Goal: Transaction & Acquisition: Purchase product/service

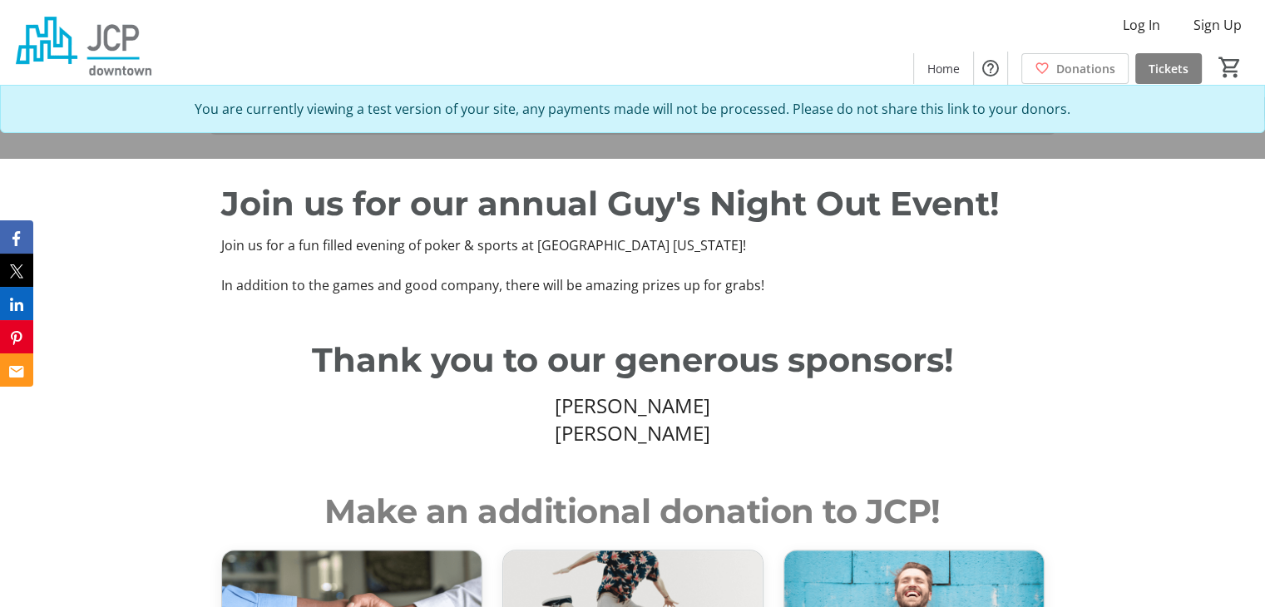
scroll to position [416, 0]
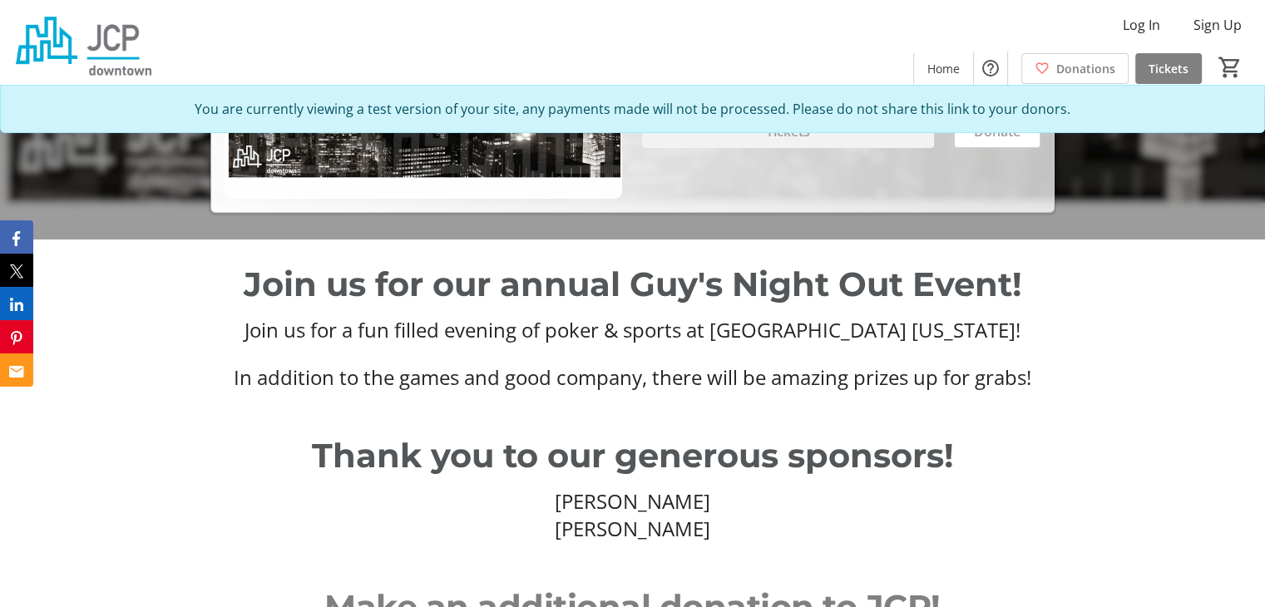
scroll to position [416, 0]
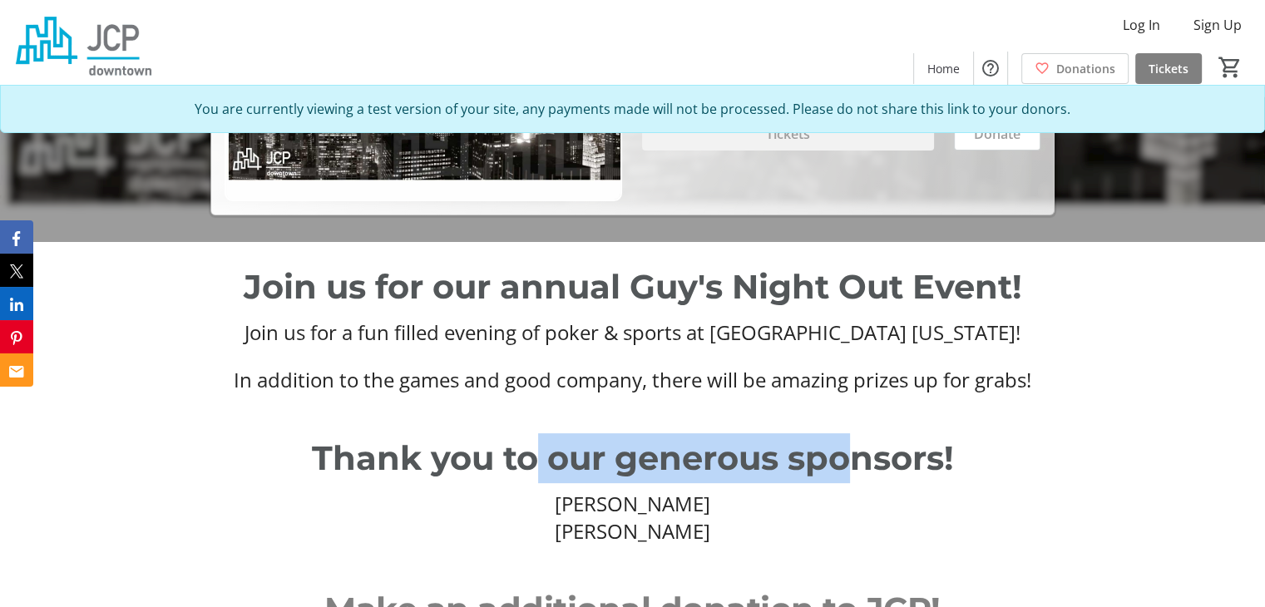
drag, startPoint x: 540, startPoint y: 407, endPoint x: 828, endPoint y: 393, distance: 288.1
click at [852, 433] on p "Thank you to our generous sponsors!" at bounding box center [632, 458] width 823 height 50
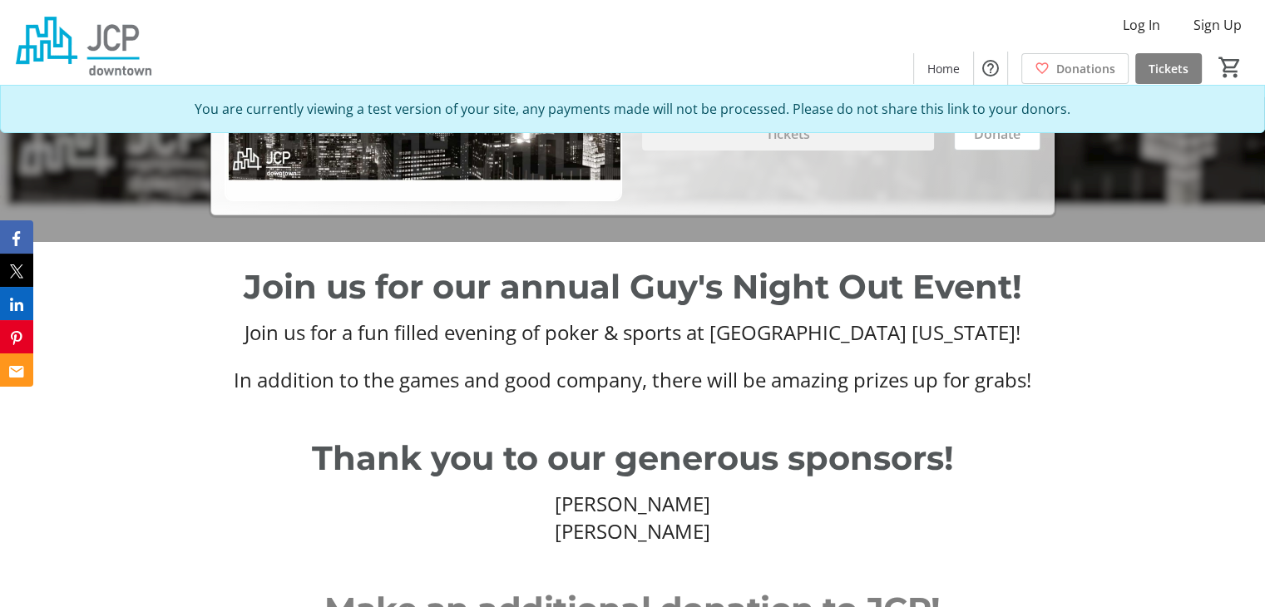
click at [615, 262] on p "Join us for our annual Guy's Night Out Event!" at bounding box center [632, 287] width 823 height 50
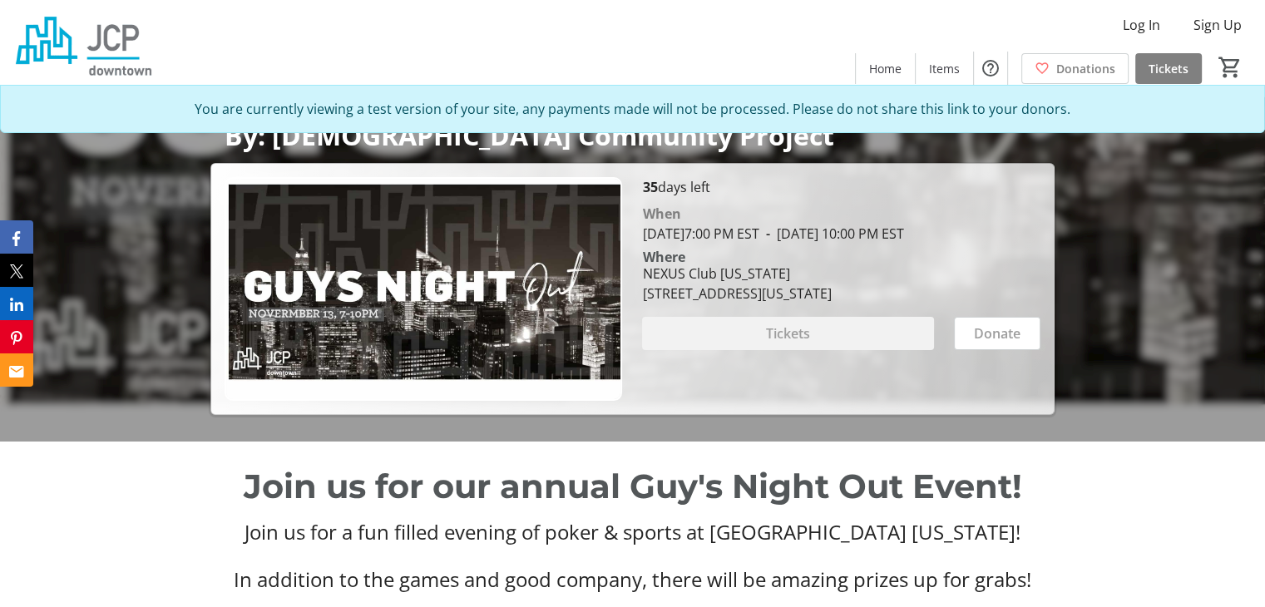
scroll to position [416, 0]
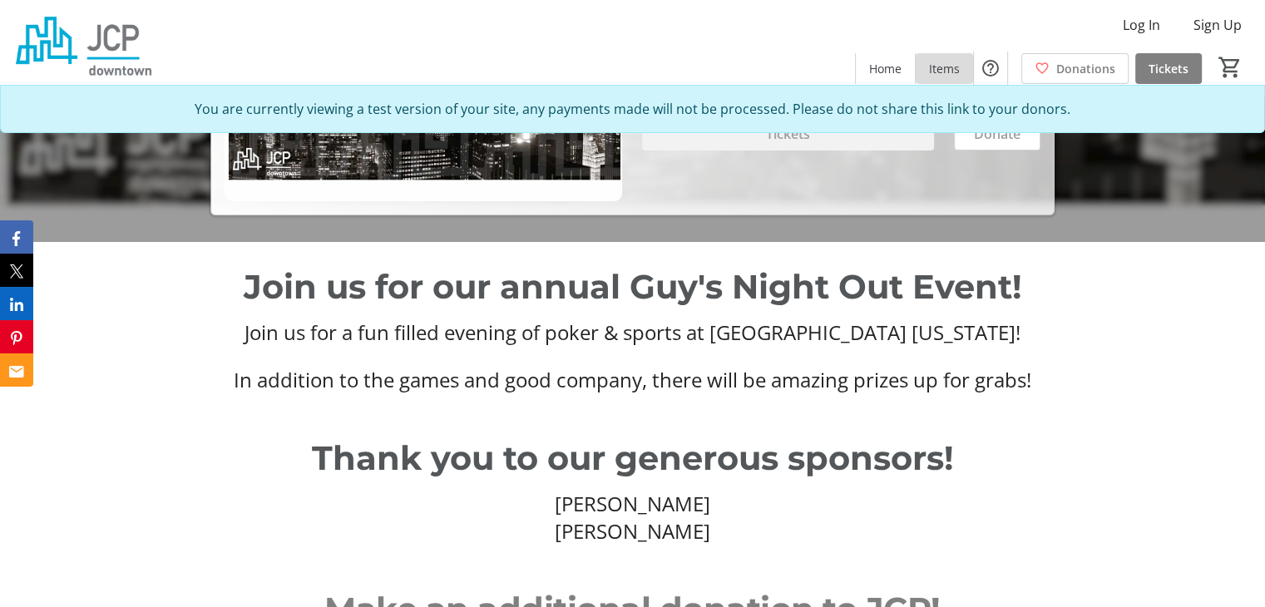
click at [954, 61] on span "Items" at bounding box center [944, 68] width 31 height 17
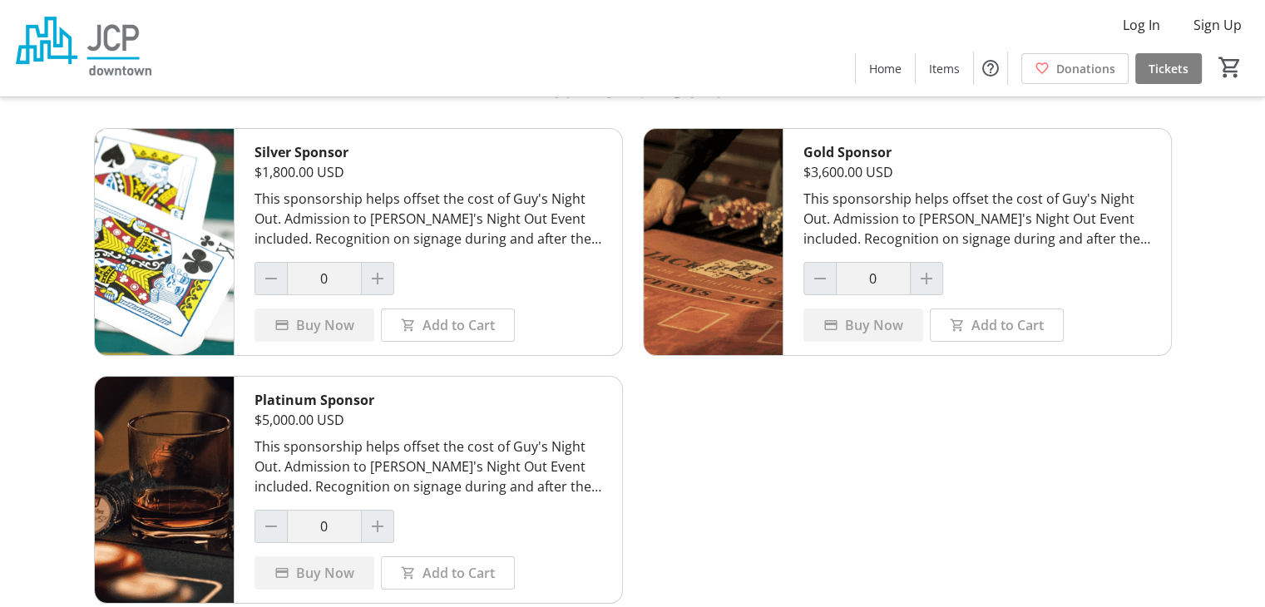
scroll to position [11, 0]
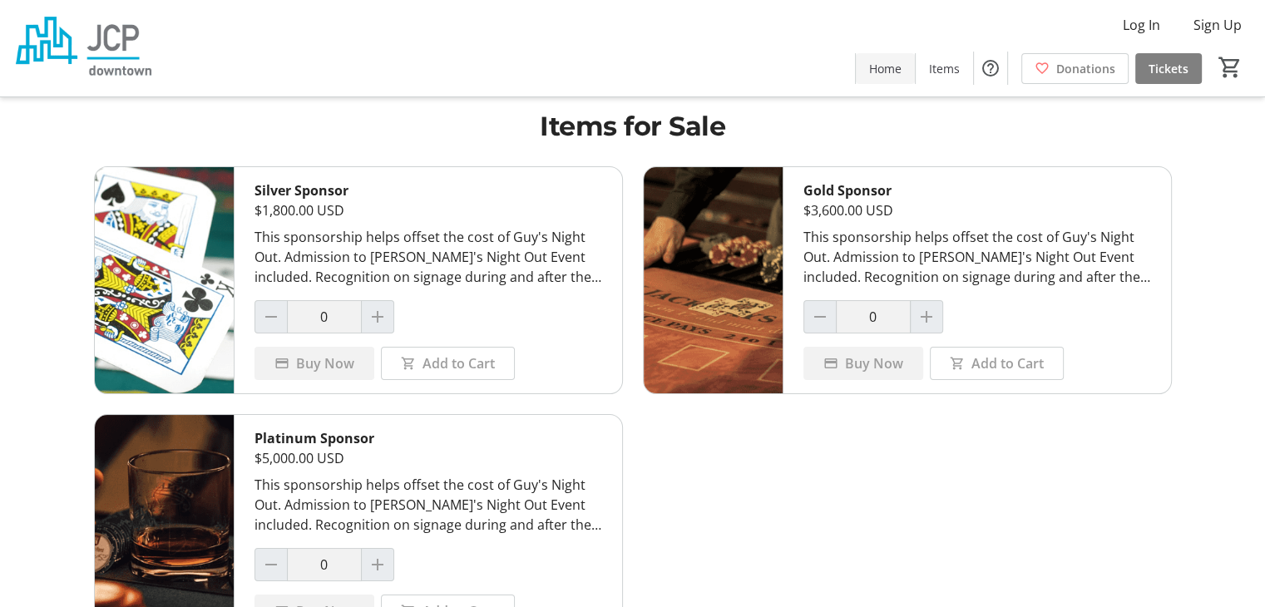
click at [895, 60] on span "Home" at bounding box center [885, 68] width 32 height 17
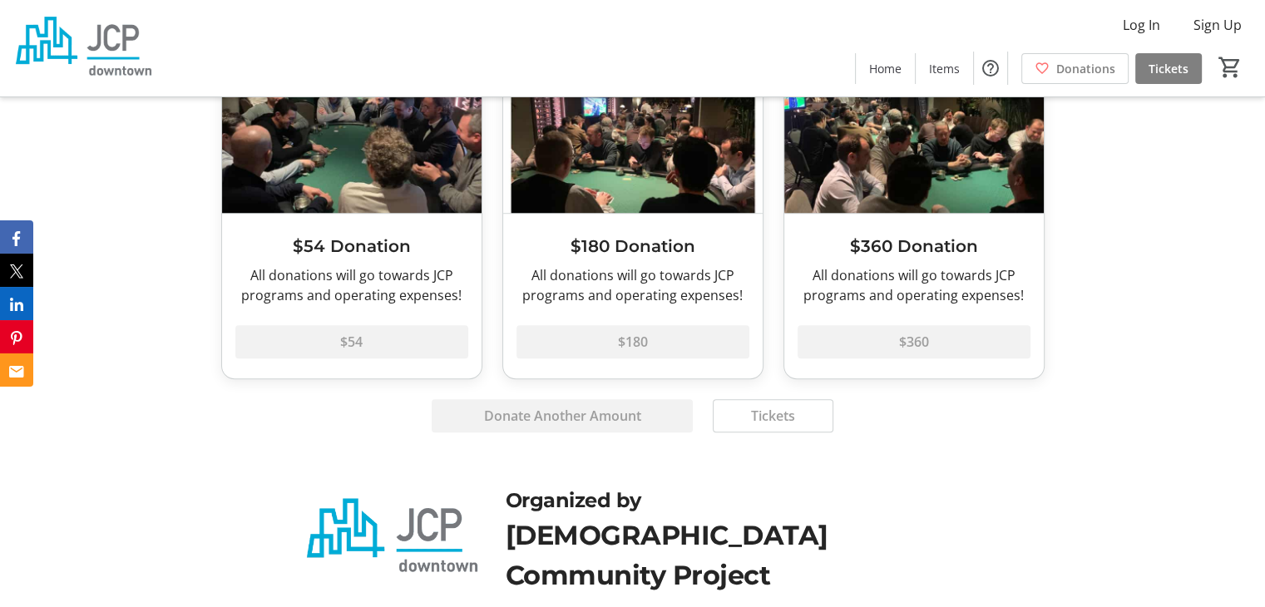
scroll to position [998, 0]
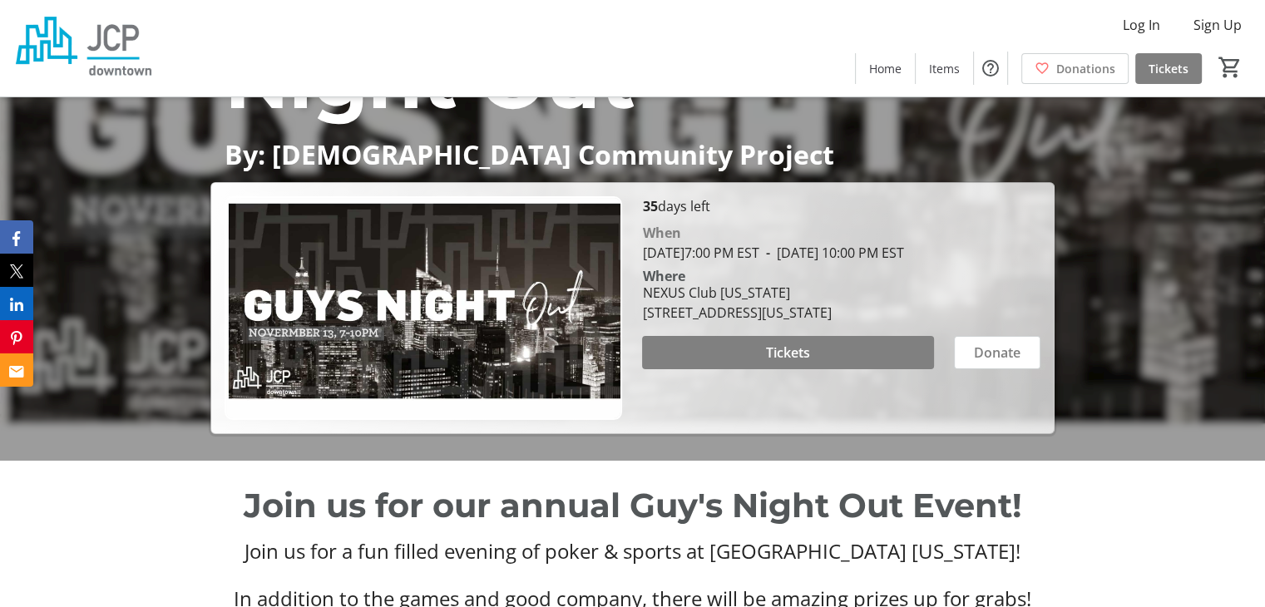
scroll to position [333, 0]
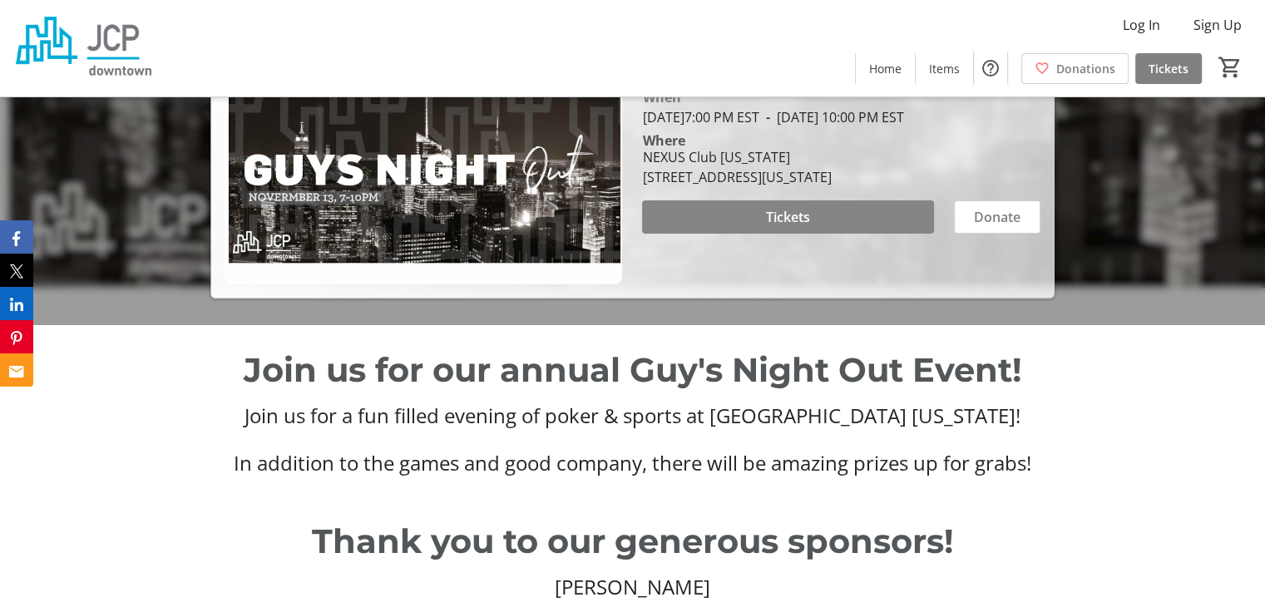
click at [823, 197] on span at bounding box center [787, 217] width 291 height 40
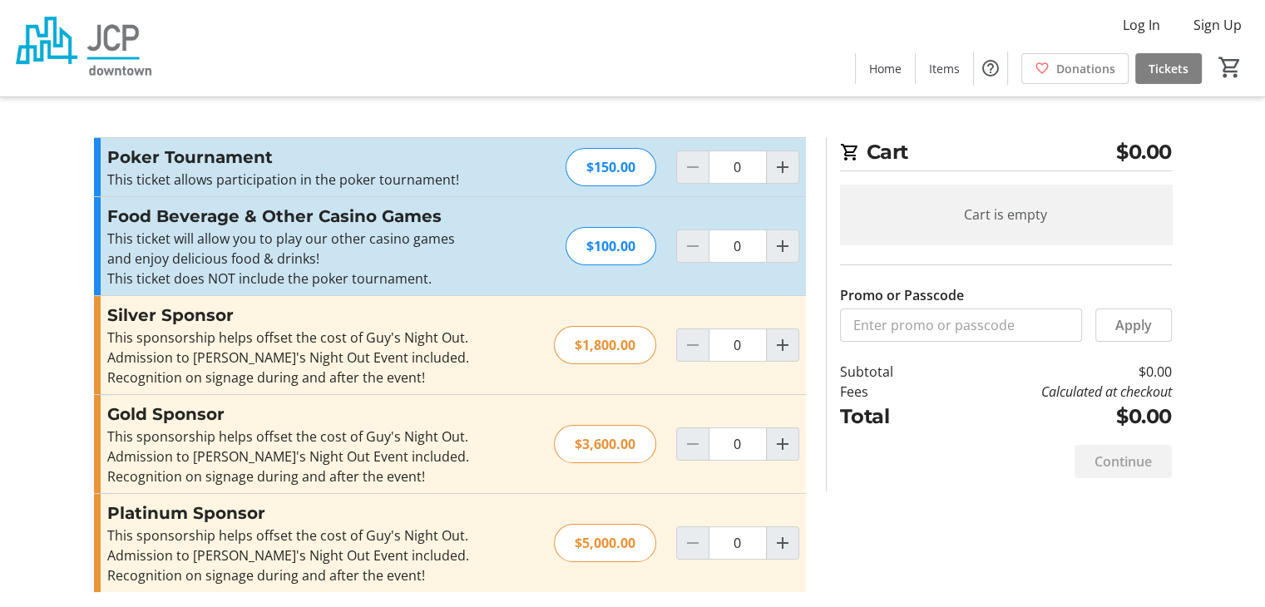
scroll to position [4, 0]
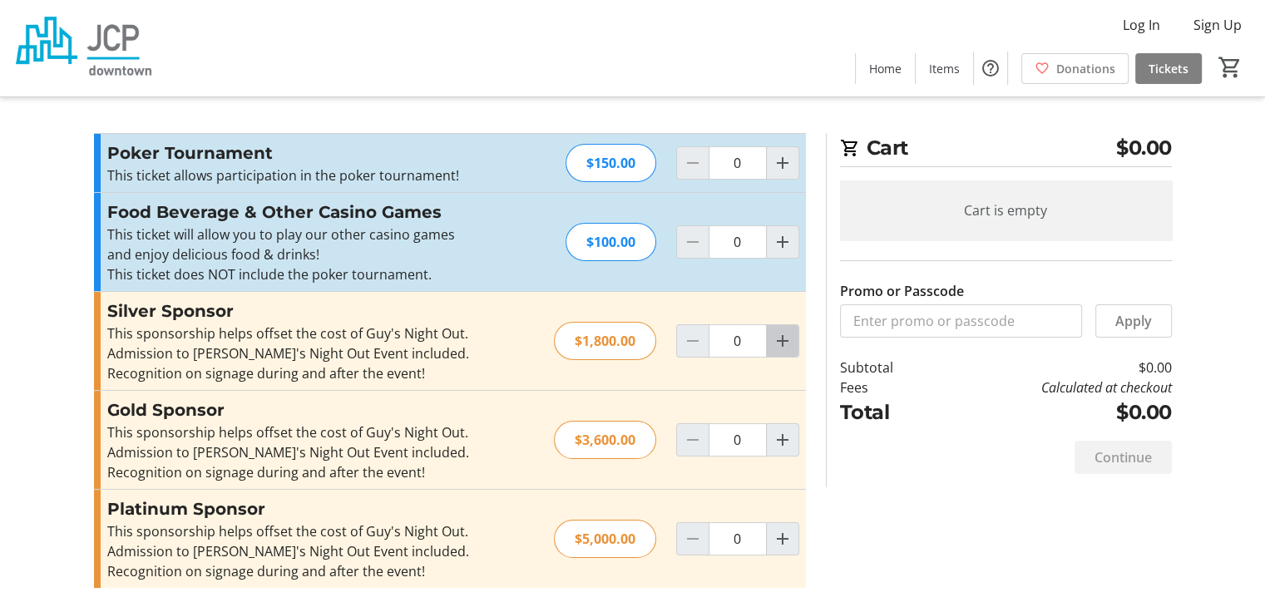
click at [783, 343] on mat-icon "Increment by one" at bounding box center [783, 341] width 20 height 20
type input "1"
click at [775, 240] on mat-icon "Increment by one" at bounding box center [783, 242] width 20 height 20
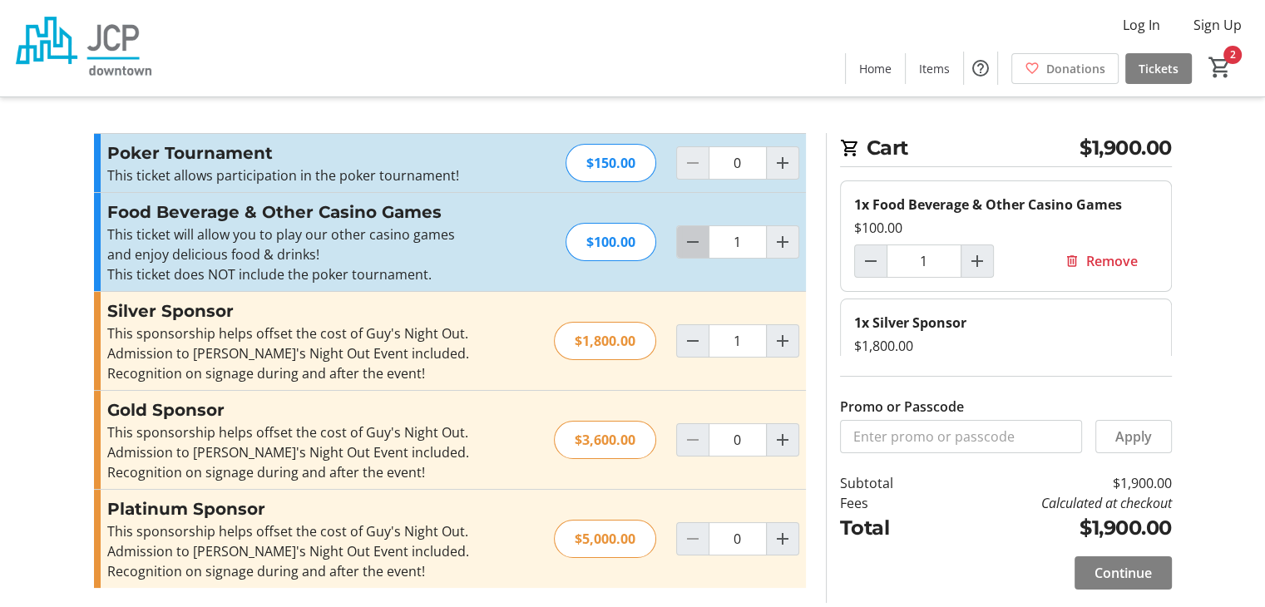
click at [700, 248] on mat-icon "Decrement by one" at bounding box center [693, 242] width 20 height 20
type input "0"
click at [687, 341] on mat-icon "Decrement by one" at bounding box center [693, 341] width 20 height 20
type input "0"
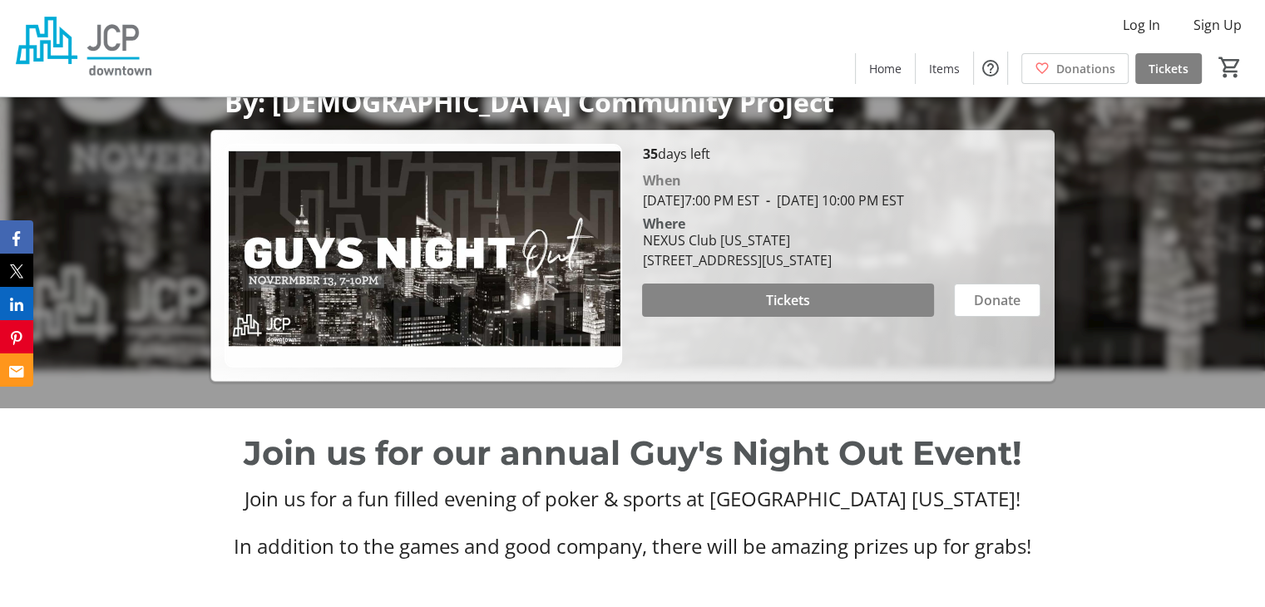
scroll to position [250, 0]
click at [782, 290] on span "Tickets" at bounding box center [788, 300] width 44 height 20
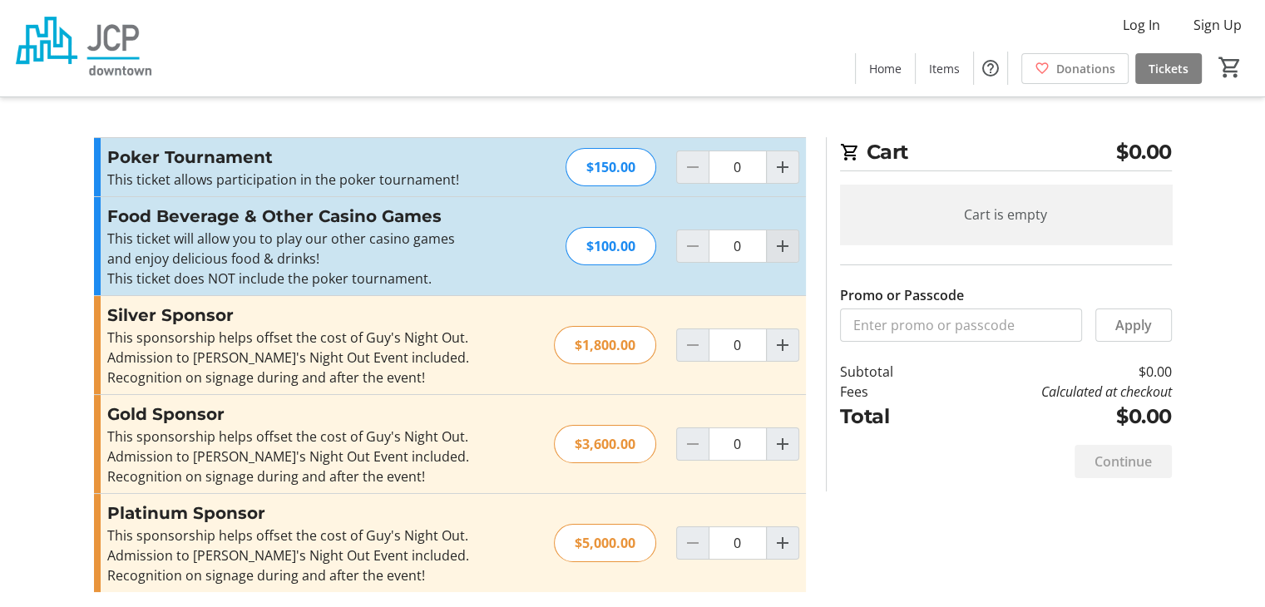
click at [785, 244] on mat-icon "Increment by one" at bounding box center [783, 246] width 20 height 20
type input "1"
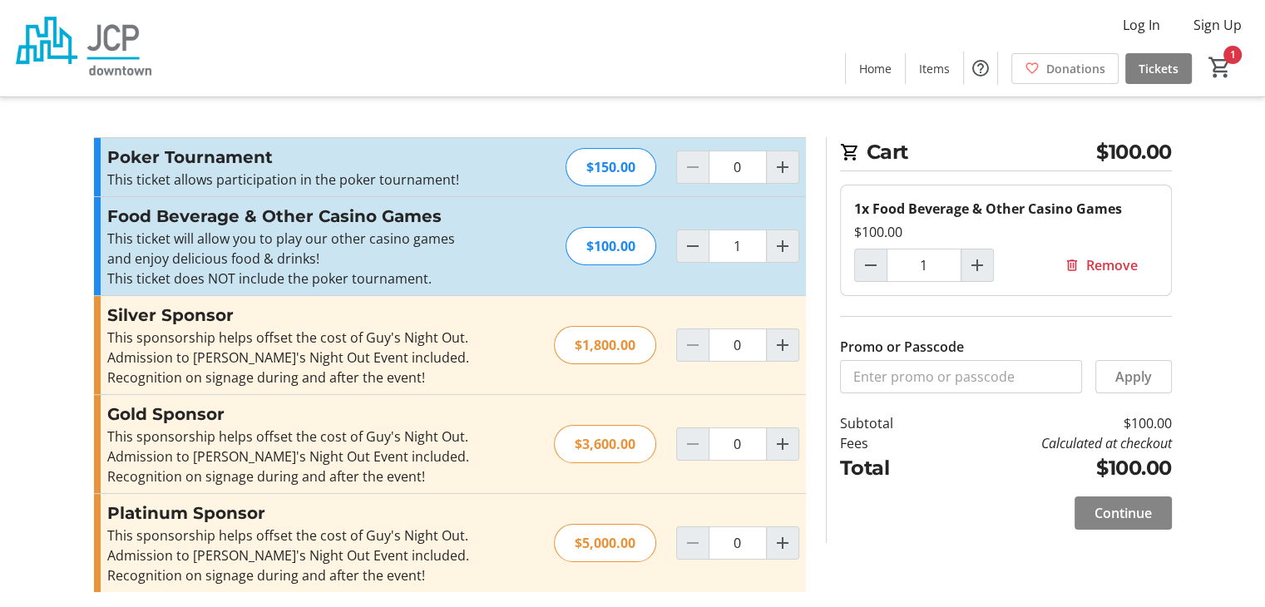
click at [1121, 516] on span "Continue" at bounding box center [1123, 513] width 57 height 20
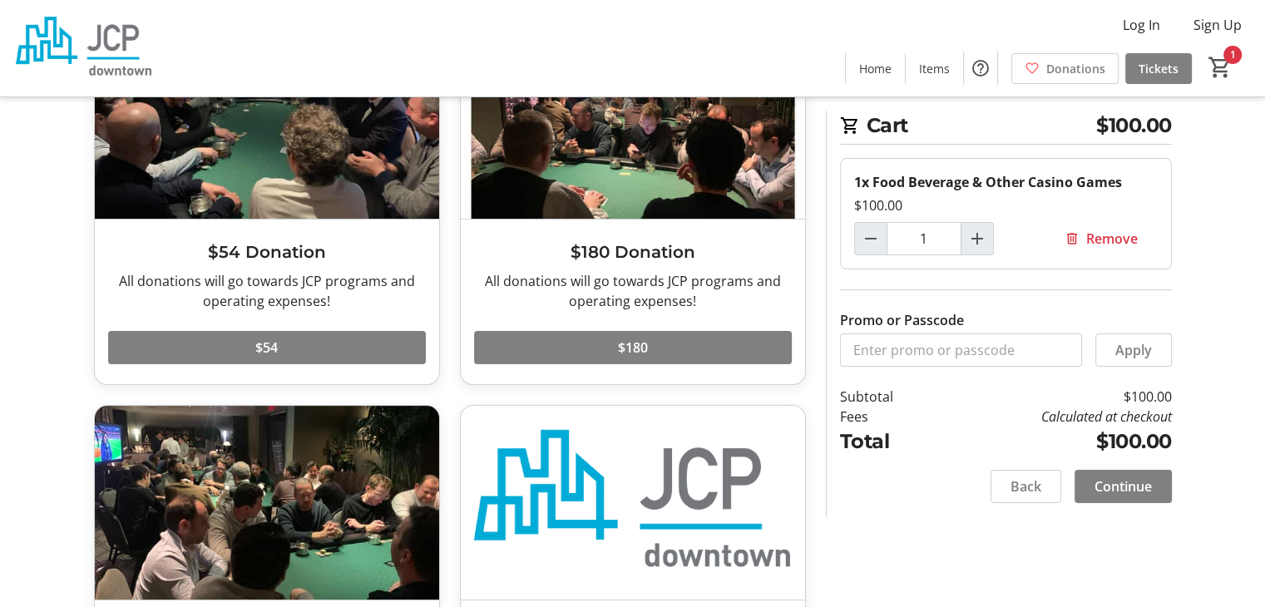
scroll to position [166, 0]
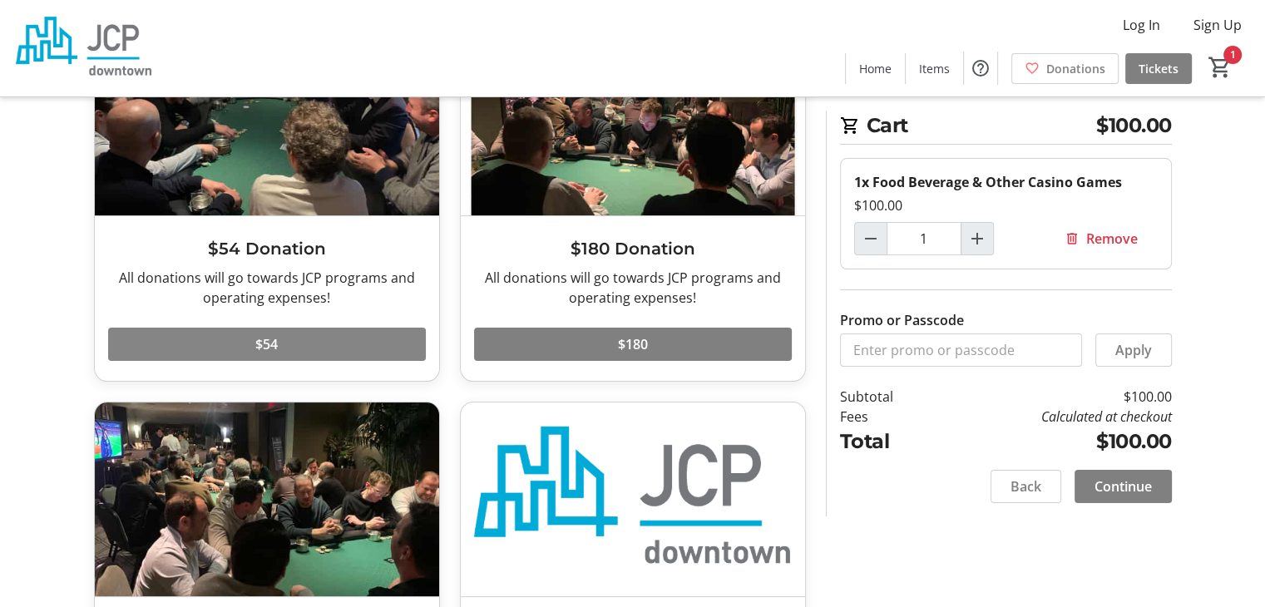
click at [335, 342] on span at bounding box center [267, 344] width 318 height 40
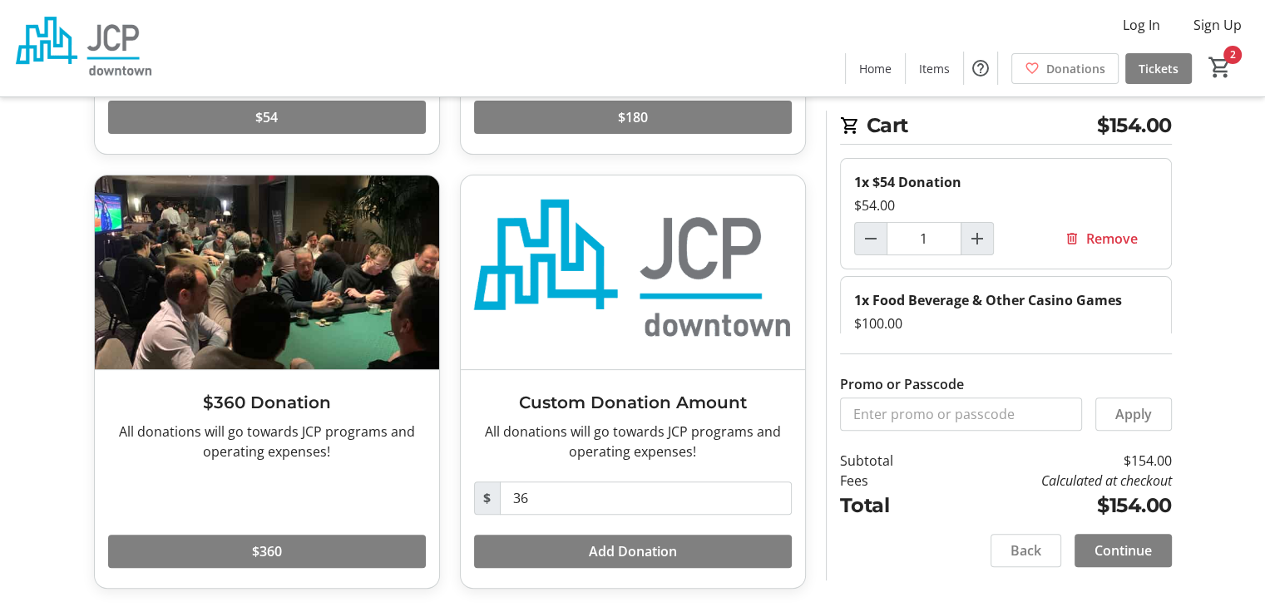
scroll to position [0, 0]
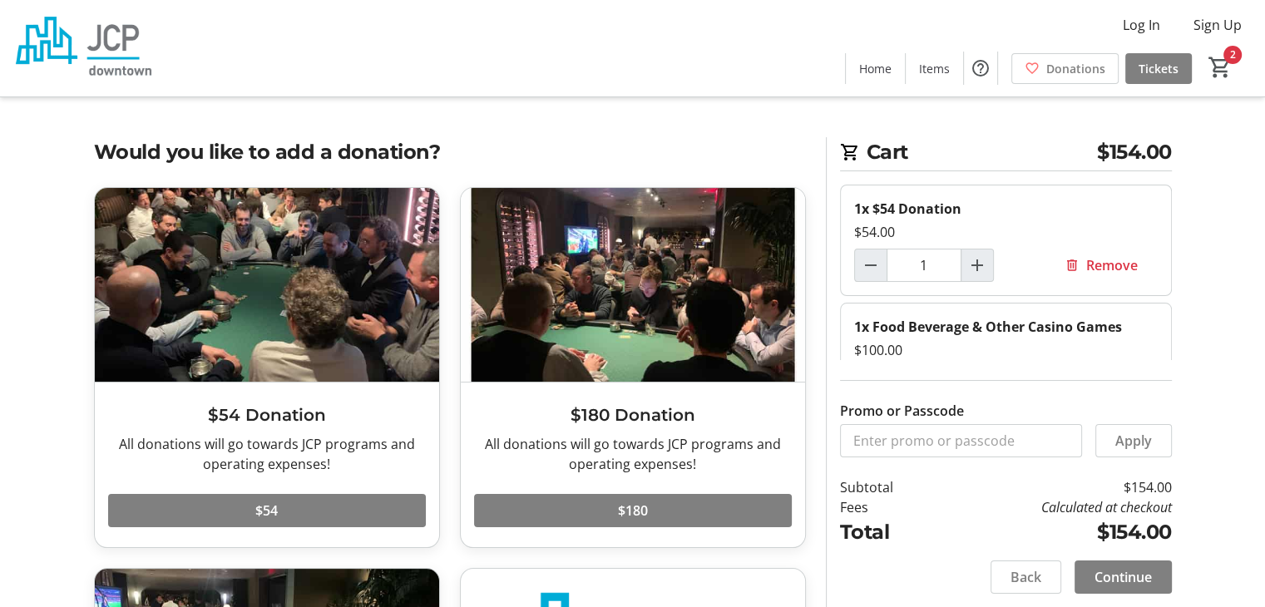
click at [882, 276] on span "Decrement by one" at bounding box center [871, 266] width 32 height 32
type input "0"
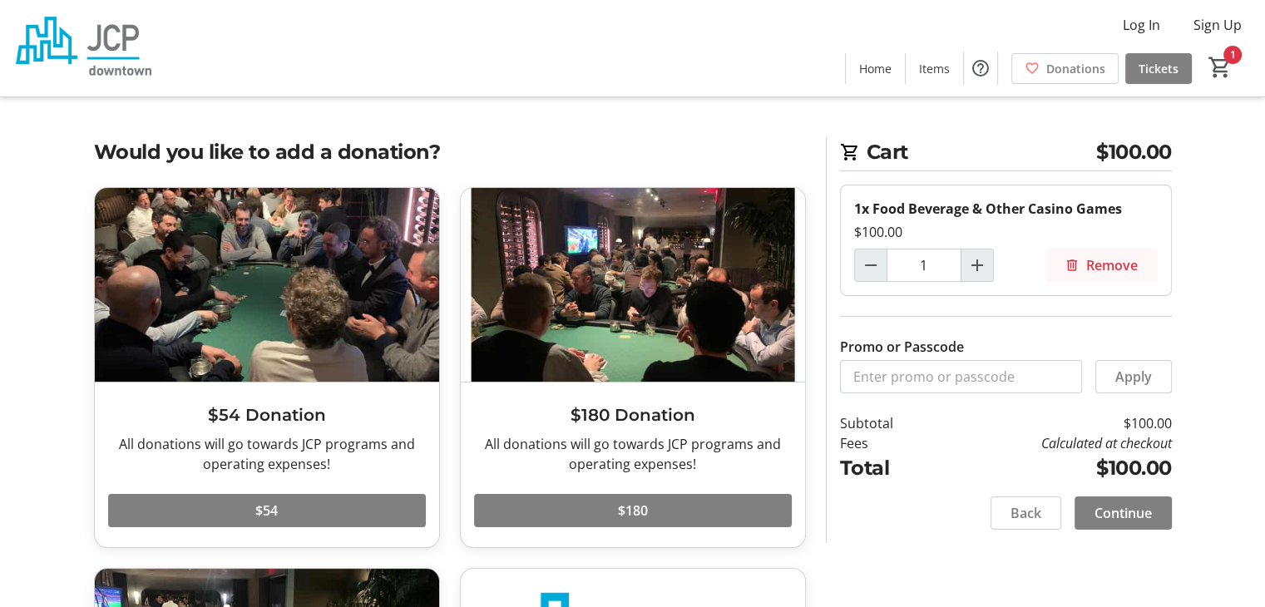
click at [1067, 264] on mat-icon at bounding box center [1072, 265] width 15 height 15
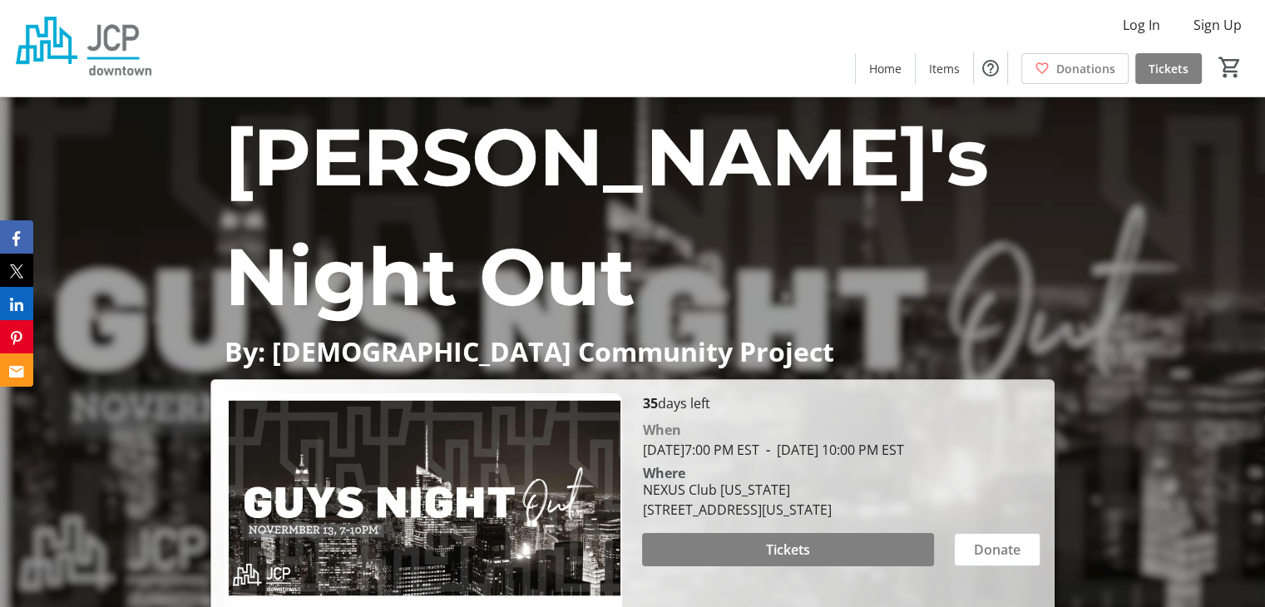
drag, startPoint x: 239, startPoint y: 2, endPoint x: 213, endPoint y: 151, distance: 151.1
click at [219, 155] on div "Guy's Night Out By: [DEMOGRAPHIC_DATA] Community Project Guy's Night Out By: [D…" at bounding box center [632, 364] width 1265 height 534
